Goal: Task Accomplishment & Management: Use online tool/utility

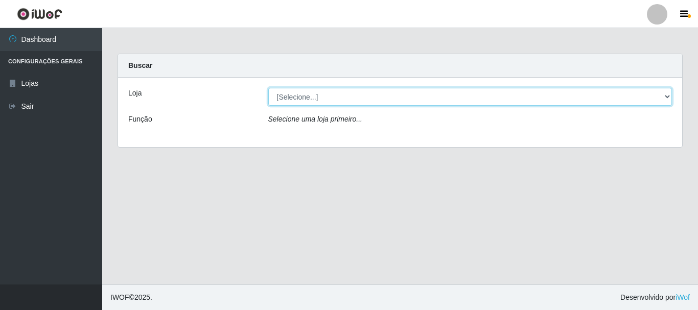
click at [666, 92] on select "[Selecione...] [GEOGRAPHIC_DATA] [GEOGRAPHIC_DATA]" at bounding box center [470, 97] width 404 height 18
click at [268, 88] on select "[Selecione...] [GEOGRAPHIC_DATA] [GEOGRAPHIC_DATA]" at bounding box center [470, 97] width 404 height 18
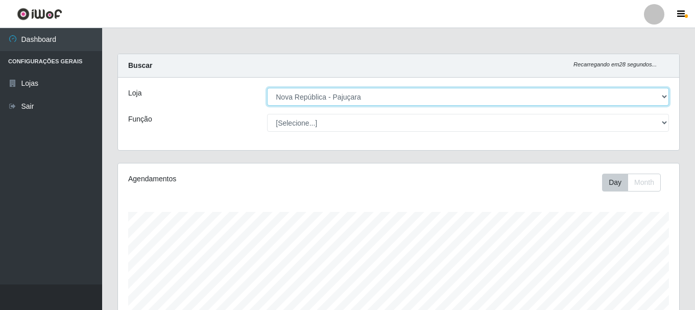
scroll to position [212, 561]
click at [660, 92] on select "[Selecione...] [GEOGRAPHIC_DATA] [GEOGRAPHIC_DATA]" at bounding box center [468, 97] width 402 height 18
select select "64"
click at [267, 88] on select "[Selecione...] [GEOGRAPHIC_DATA] [GEOGRAPHIC_DATA]" at bounding box center [468, 97] width 402 height 18
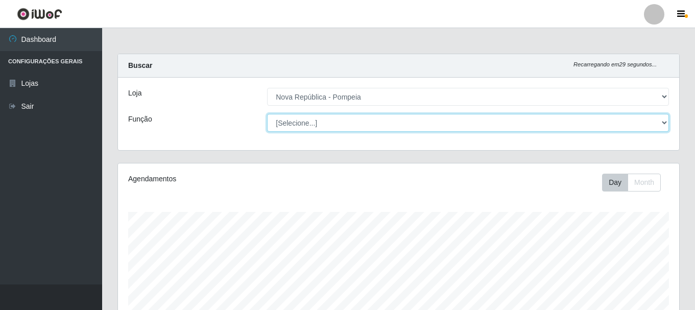
click at [659, 121] on select "[Selecione...] Balconista Operador de Caixa Recepcionista Repositor" at bounding box center [468, 123] width 402 height 18
select select "22"
click at [267, 114] on select "[Selecione...] Balconista Operador de Caixa Recepcionista Repositor" at bounding box center [468, 123] width 402 height 18
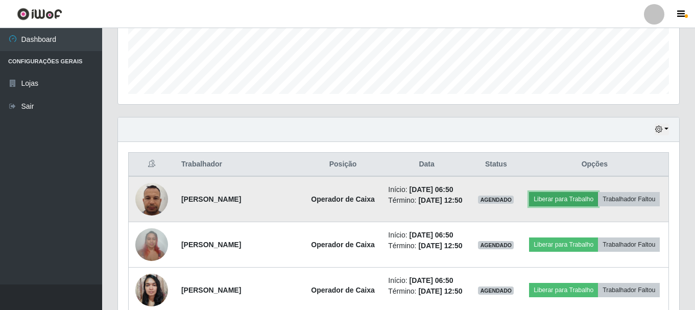
click at [598, 194] on button "Liberar para Trabalho" at bounding box center [563, 199] width 69 height 14
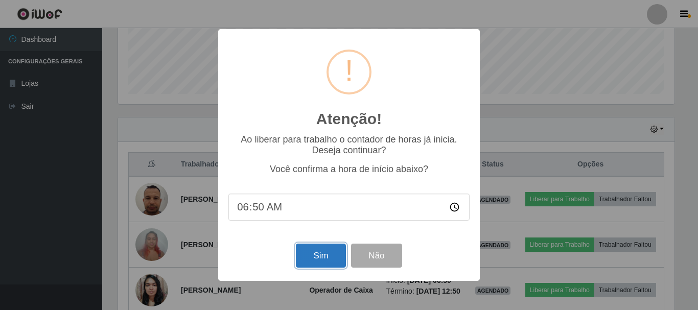
click at [322, 262] on button "Sim" at bounding box center [321, 256] width 50 height 24
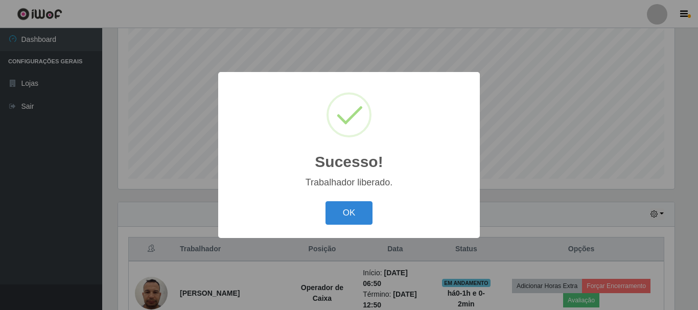
drag, startPoint x: 364, startPoint y: 212, endPoint x: 387, endPoint y: 201, distance: 26.0
click at [363, 212] on button "OK" at bounding box center [348, 213] width 47 height 24
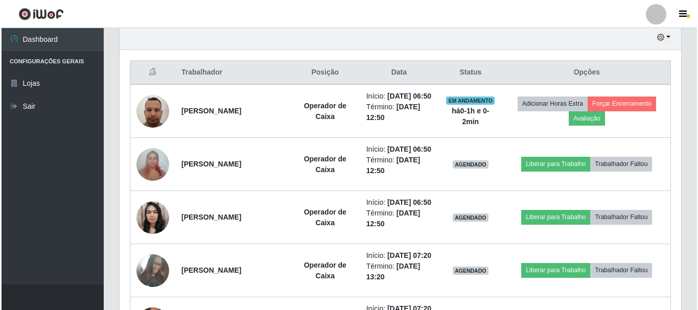
scroll to position [374, 0]
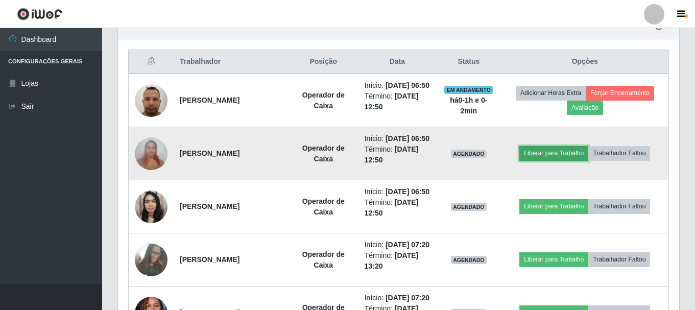
click at [580, 160] on button "Liberar para Trabalho" at bounding box center [553, 153] width 69 height 14
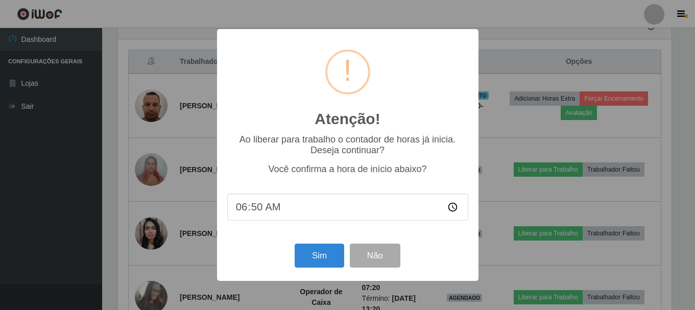
scroll to position [212, 556]
click at [304, 257] on button "Sim" at bounding box center [321, 256] width 50 height 24
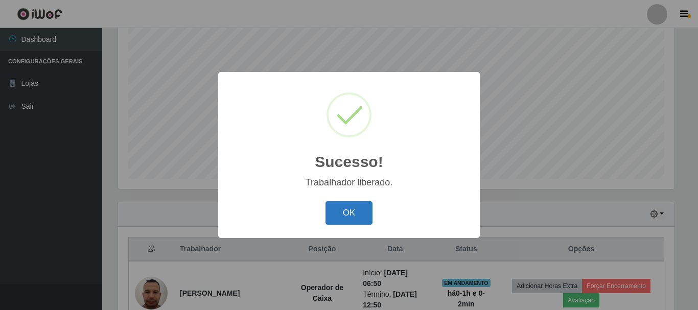
click at [347, 220] on button "OK" at bounding box center [348, 213] width 47 height 24
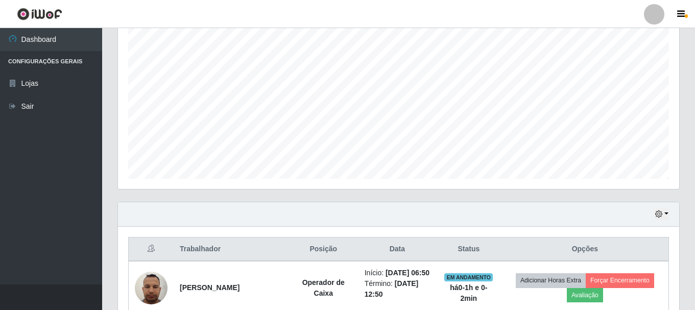
scroll to position [212, 561]
drag, startPoint x: 695, startPoint y: 141, endPoint x: 697, endPoint y: 170, distance: 28.7
click at [695, 174] on html "Perfil Alterar Senha Sair Dashboard Configurações Gerais Lojas Sair Carregando.…" at bounding box center [347, 248] width 695 height 868
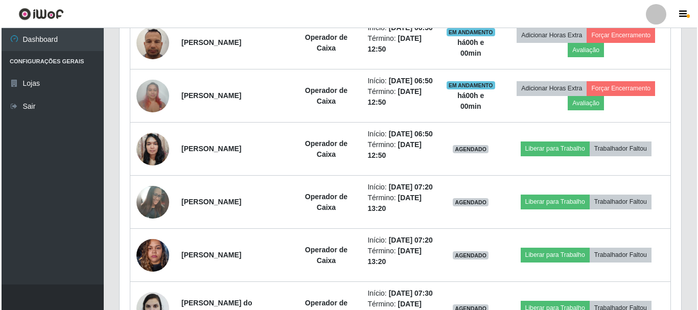
scroll to position [374, 0]
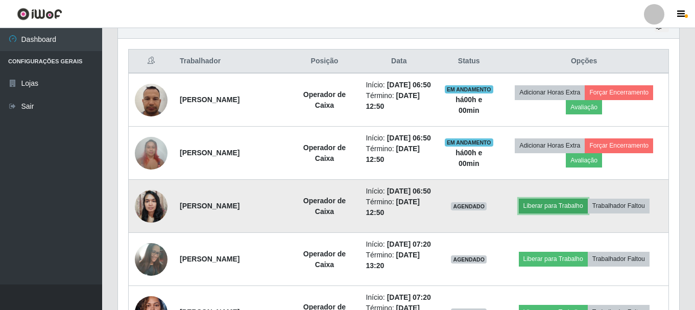
click at [545, 213] on button "Liberar para Trabalho" at bounding box center [553, 206] width 69 height 14
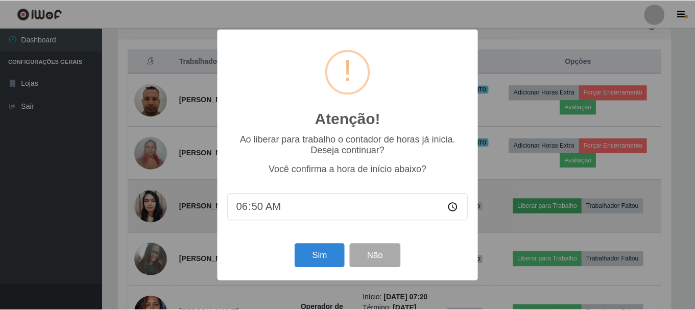
scroll to position [212, 556]
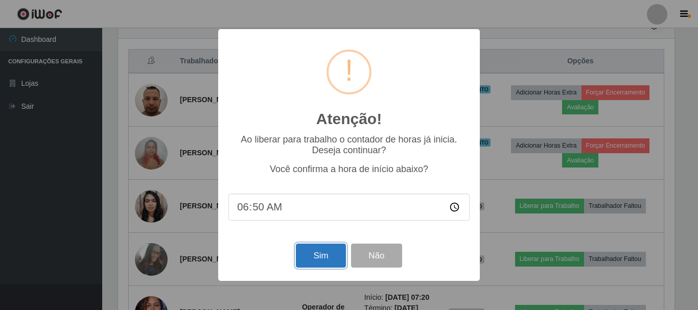
click at [320, 254] on button "Sim" at bounding box center [321, 256] width 50 height 24
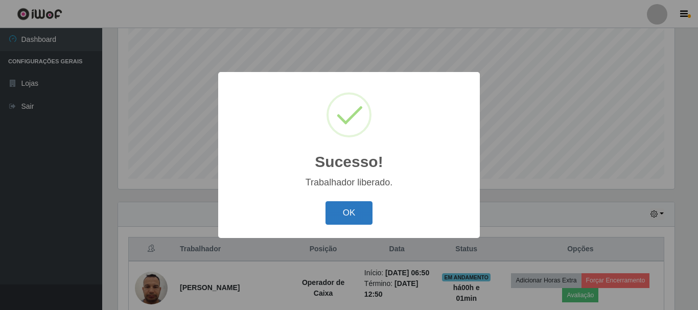
click at [362, 218] on button "OK" at bounding box center [348, 213] width 47 height 24
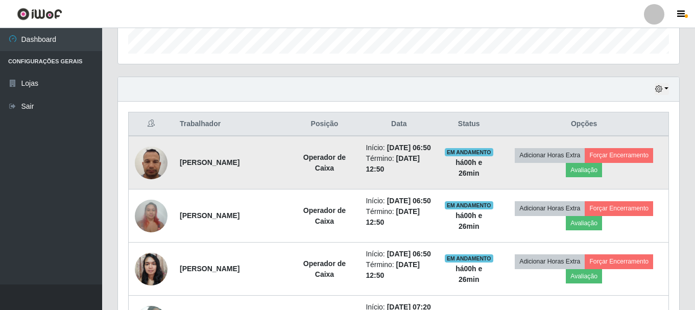
scroll to position [304, 0]
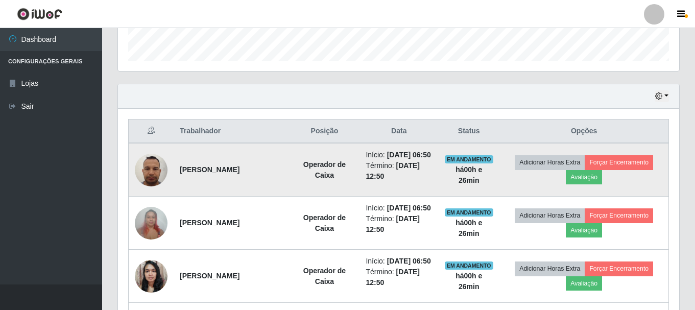
drag, startPoint x: 176, startPoint y: 171, endPoint x: 266, endPoint y: 180, distance: 89.8
click at [266, 180] on td "[PERSON_NAME]" at bounding box center [231, 170] width 115 height 54
copy strong "[PERSON_NAME]"
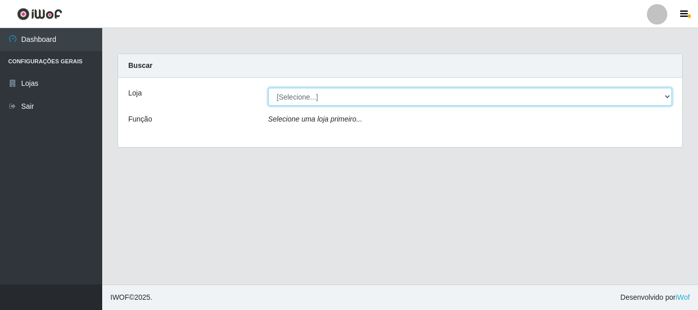
click at [662, 94] on select "[Selecione...] [GEOGRAPHIC_DATA] [GEOGRAPHIC_DATA]" at bounding box center [470, 97] width 404 height 18
select select "64"
click at [268, 88] on select "[Selecione...] [GEOGRAPHIC_DATA] [GEOGRAPHIC_DATA]" at bounding box center [470, 97] width 404 height 18
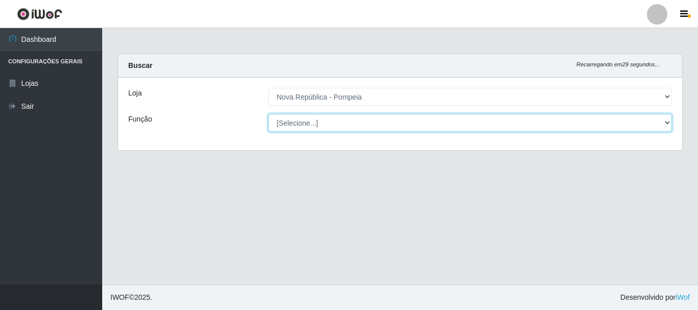
click at [663, 120] on select "[Selecione...] Balconista Operador de Caixa Recepcionista Repositor" at bounding box center [470, 123] width 404 height 18
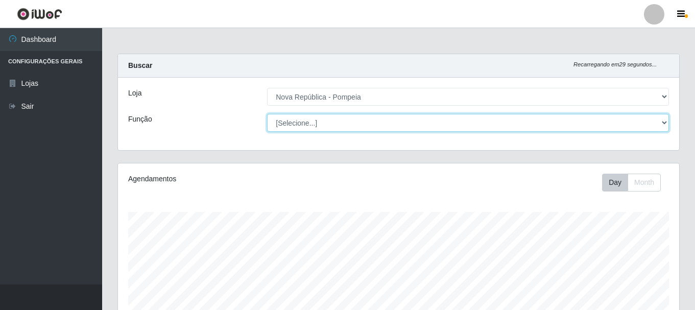
scroll to position [212, 561]
select select "22"
click at [267, 114] on select "[Selecione...] Balconista Operador de Caixa Recepcionista Repositor" at bounding box center [468, 123] width 402 height 18
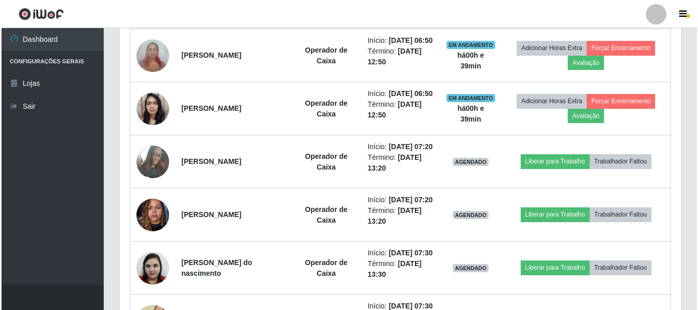
scroll to position [476, 0]
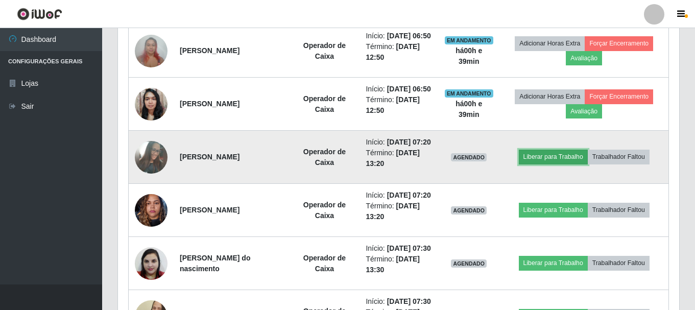
click at [567, 164] on button "Liberar para Trabalho" at bounding box center [553, 157] width 69 height 14
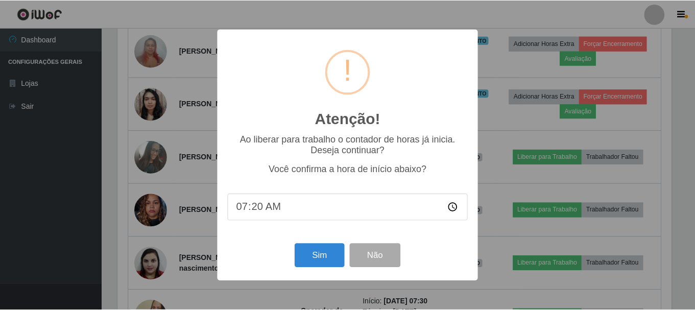
scroll to position [212, 556]
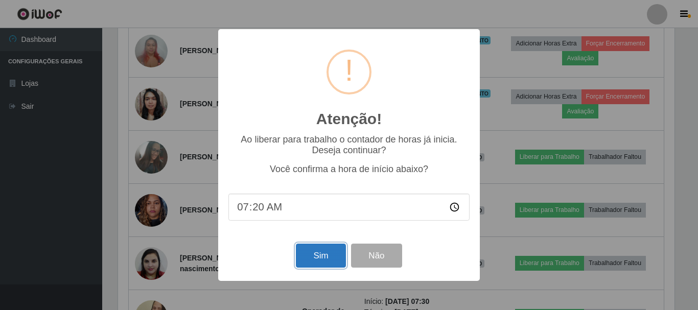
click at [334, 256] on button "Sim" at bounding box center [321, 256] width 50 height 24
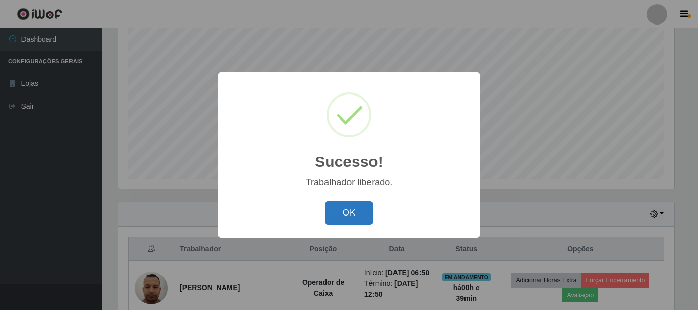
click at [370, 215] on button "OK" at bounding box center [348, 213] width 47 height 24
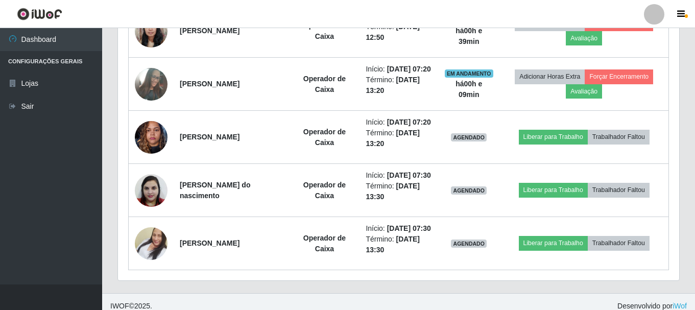
scroll to position [560, 0]
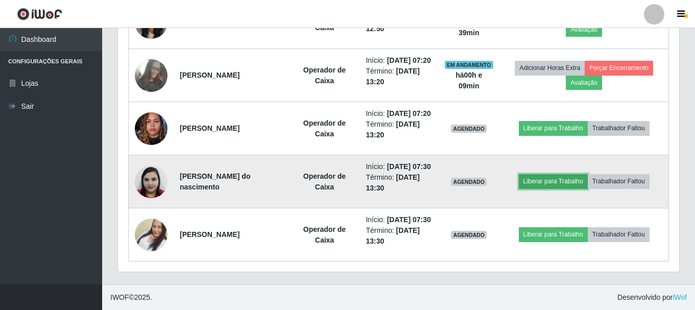
click at [570, 188] on button "Liberar para Trabalho" at bounding box center [553, 181] width 69 height 14
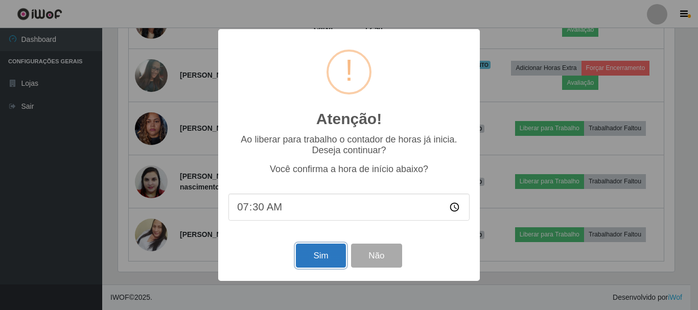
click at [325, 260] on button "Sim" at bounding box center [321, 256] width 50 height 24
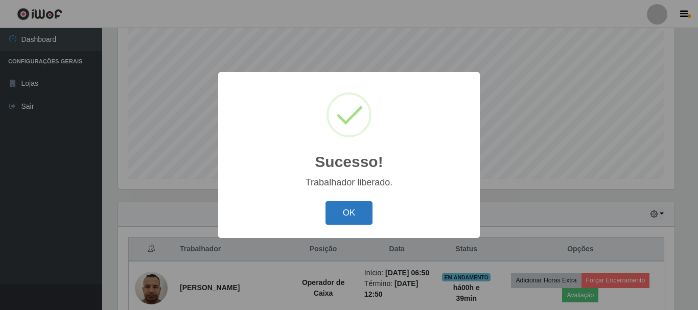
click at [353, 206] on button "OK" at bounding box center [348, 213] width 47 height 24
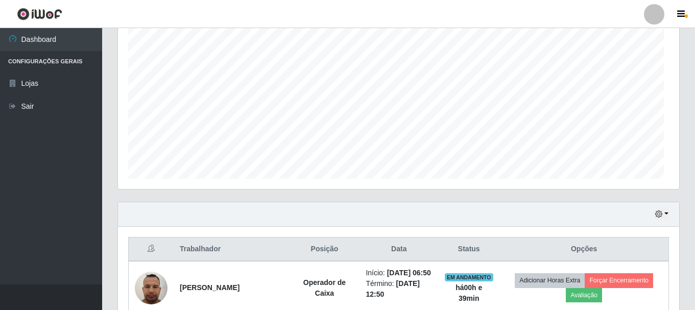
scroll to position [212, 561]
drag, startPoint x: 695, startPoint y: 143, endPoint x: 691, endPoint y: 201, distance: 57.8
click at [691, 201] on div "Carregando... Buscar Recarregando em 0 segundos... Loja [Selecione...] Nova Rep…" at bounding box center [398, 261] width 593 height 789
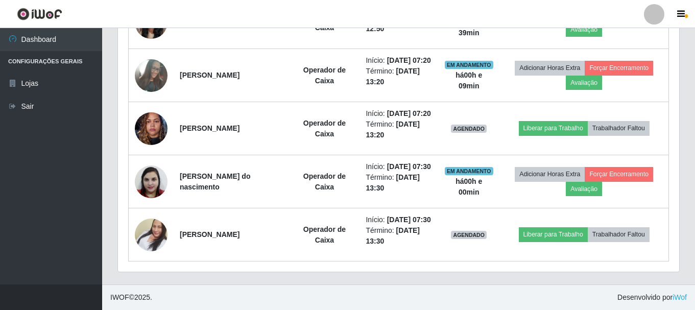
scroll to position [627, 0]
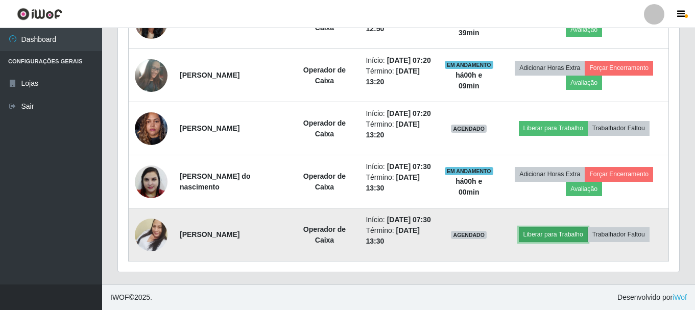
click at [571, 241] on button "Liberar para Trabalho" at bounding box center [553, 234] width 69 height 14
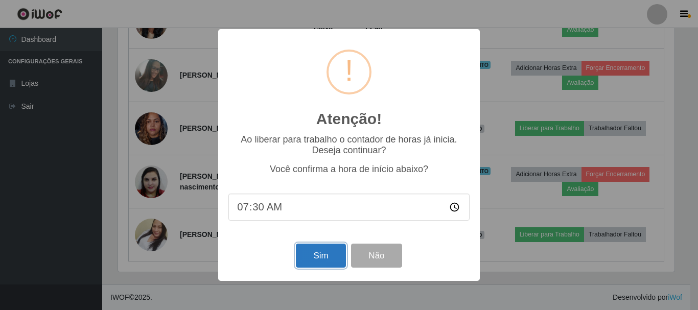
click at [332, 251] on button "Sim" at bounding box center [321, 256] width 50 height 24
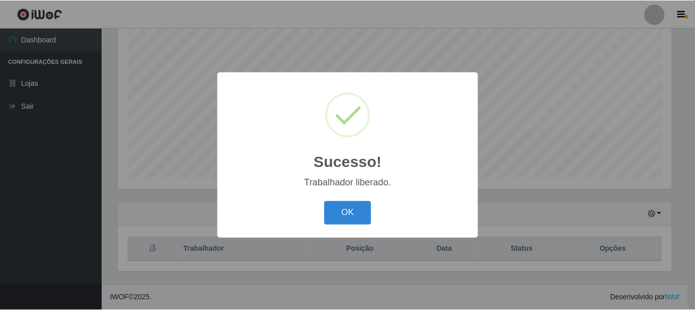
scroll to position [0, 0]
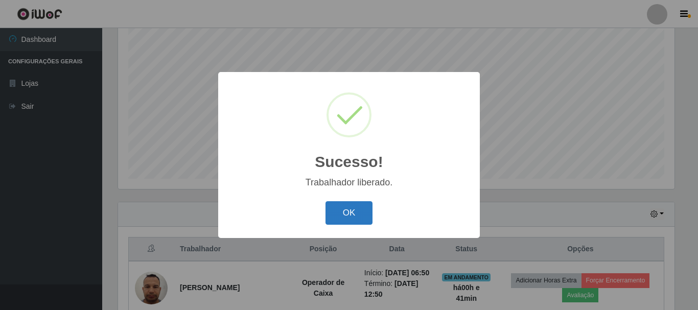
click at [351, 209] on button "OK" at bounding box center [348, 213] width 47 height 24
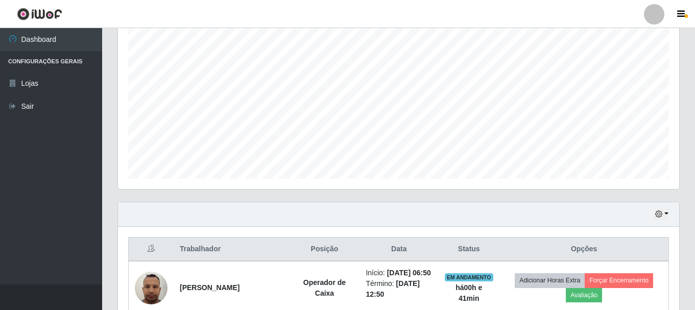
scroll to position [212, 561]
drag, startPoint x: 693, startPoint y: 107, endPoint x: 694, endPoint y: 129, distance: 22.5
click at [694, 129] on div "Carregando... Buscar Recarregando em 3 segundos... Loja [Selecione...] Nova Rep…" at bounding box center [398, 261] width 593 height 789
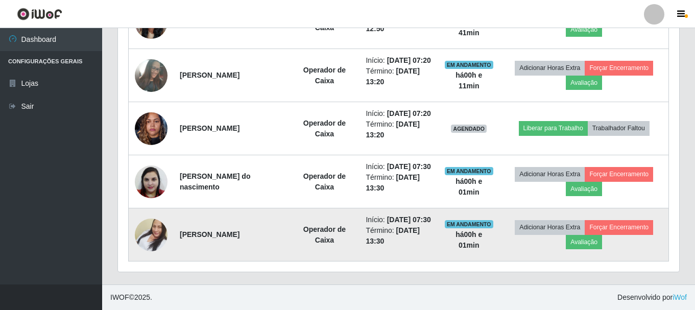
scroll to position [629, 0]
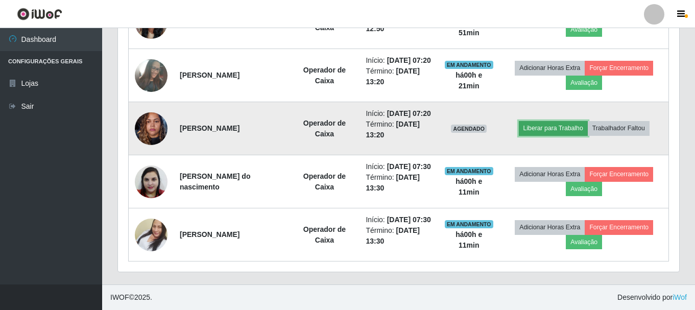
click at [548, 121] on button "Liberar para Trabalho" at bounding box center [553, 128] width 69 height 14
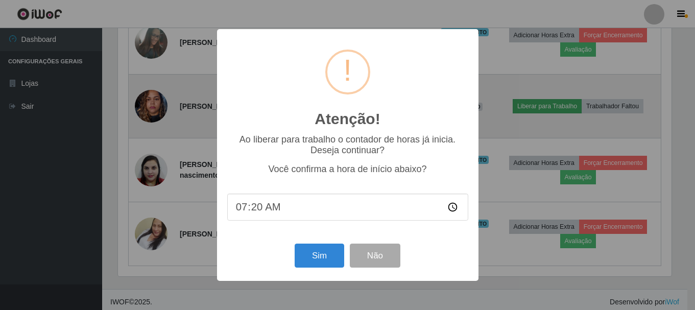
scroll to position [212, 556]
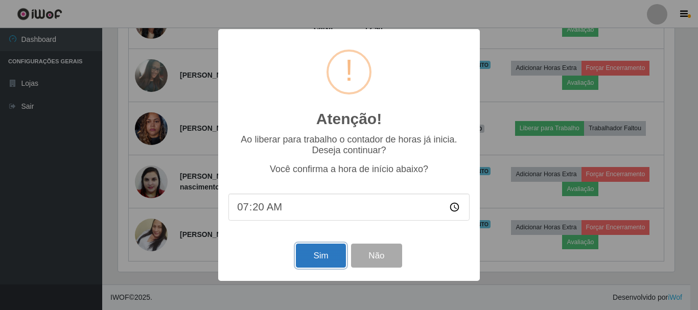
click at [326, 257] on button "Sim" at bounding box center [321, 256] width 50 height 24
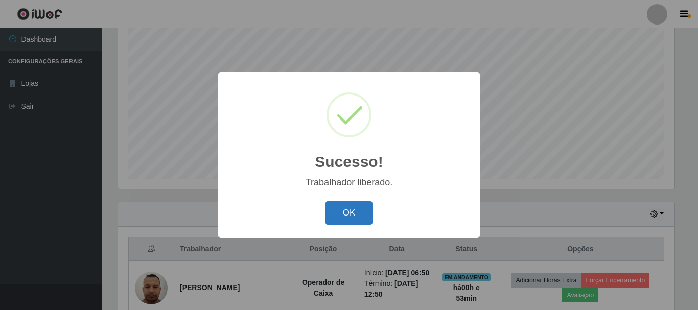
click at [355, 224] on button "OK" at bounding box center [348, 213] width 47 height 24
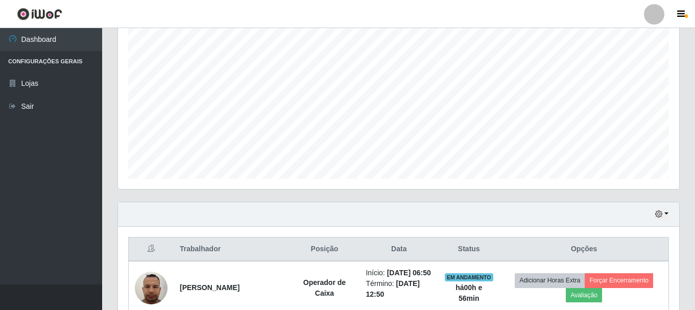
scroll to position [340, 0]
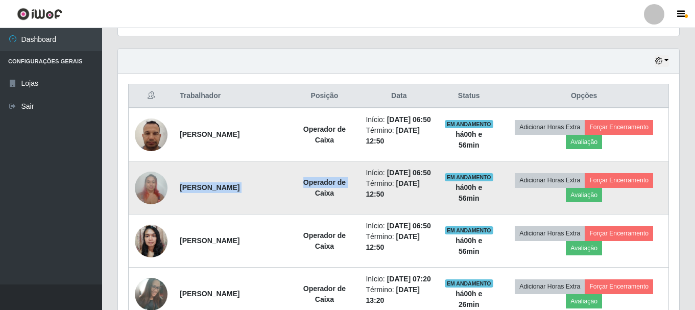
drag, startPoint x: 176, startPoint y: 204, endPoint x: 309, endPoint y: 213, distance: 133.6
click at [309, 213] on tr "MARGARETH BARBOSA DA SILVA Operador de Caixa Início: 24/08/2025, 06:50 Término:…" at bounding box center [399, 187] width 540 height 53
click at [306, 214] on td "Operador de Caixa" at bounding box center [324, 187] width 70 height 53
drag, startPoint x: 179, startPoint y: 203, endPoint x: 299, endPoint y: 207, distance: 120.6
click at [289, 207] on td "[PERSON_NAME]" at bounding box center [231, 187] width 115 height 53
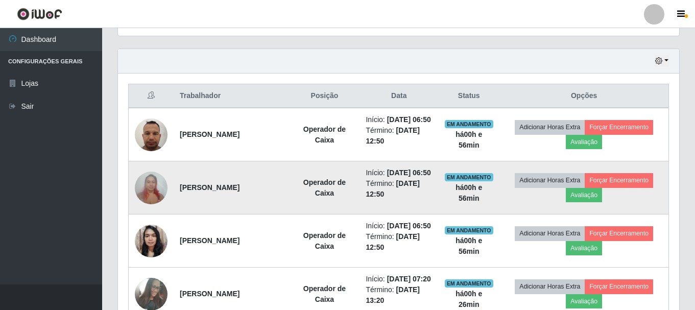
copy strong "[PERSON_NAME]"
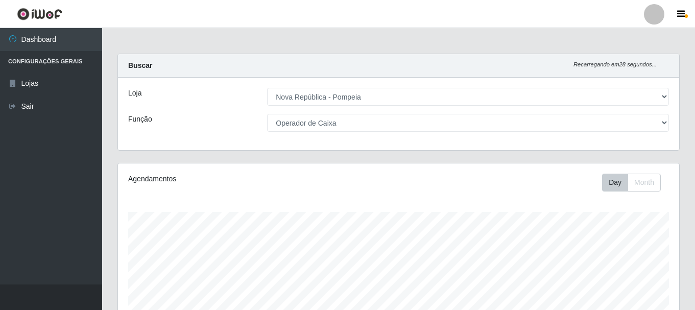
select select "64"
select select "22"
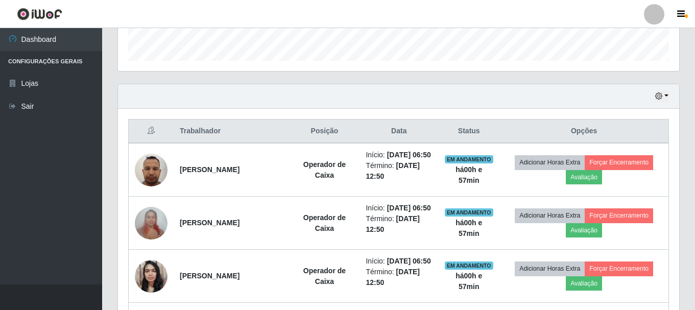
scroll to position [212, 561]
